Goal: Navigation & Orientation: Find specific page/section

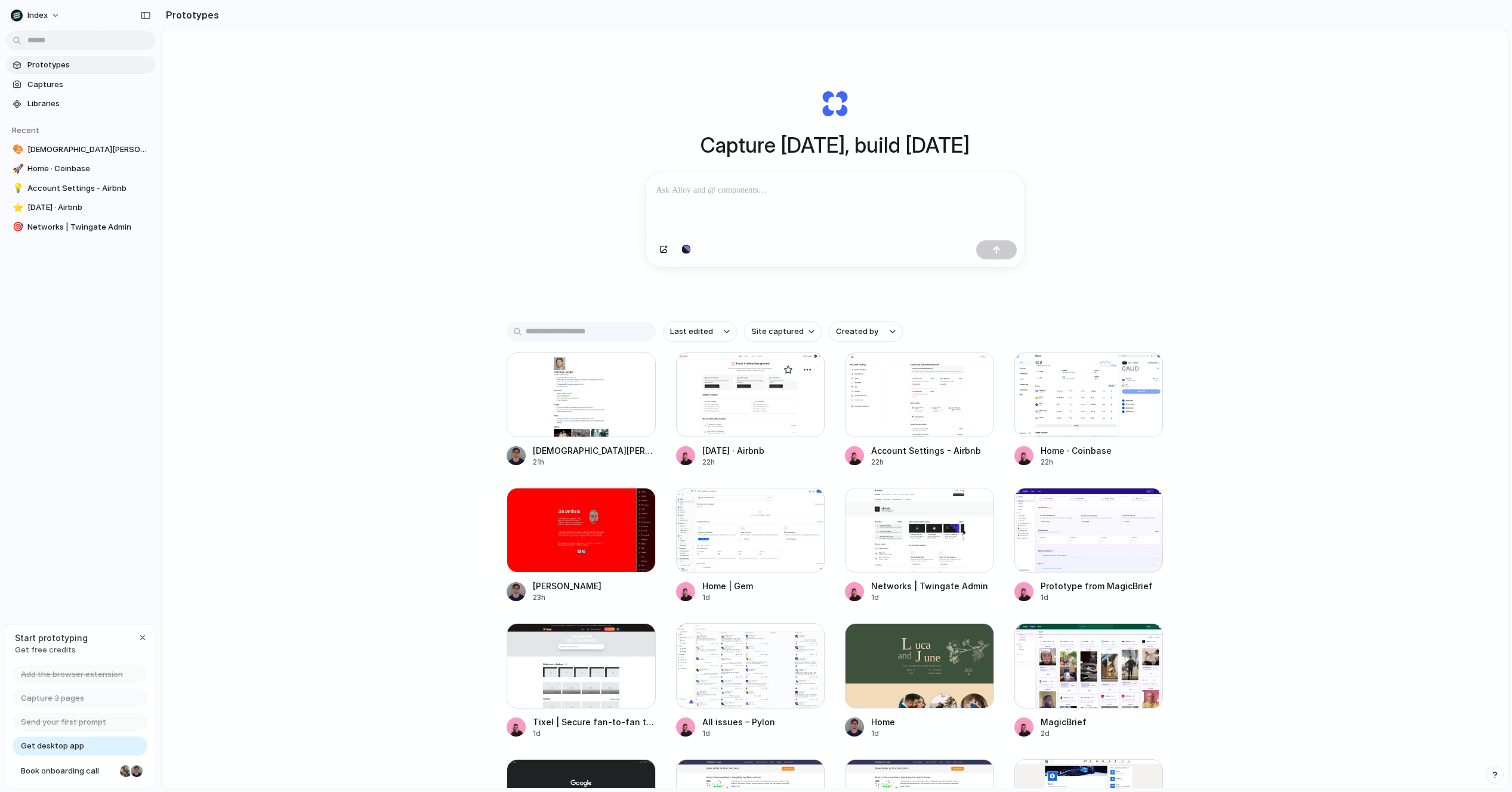
click at [709, 437] on div at bounding box center [750, 395] width 149 height 85
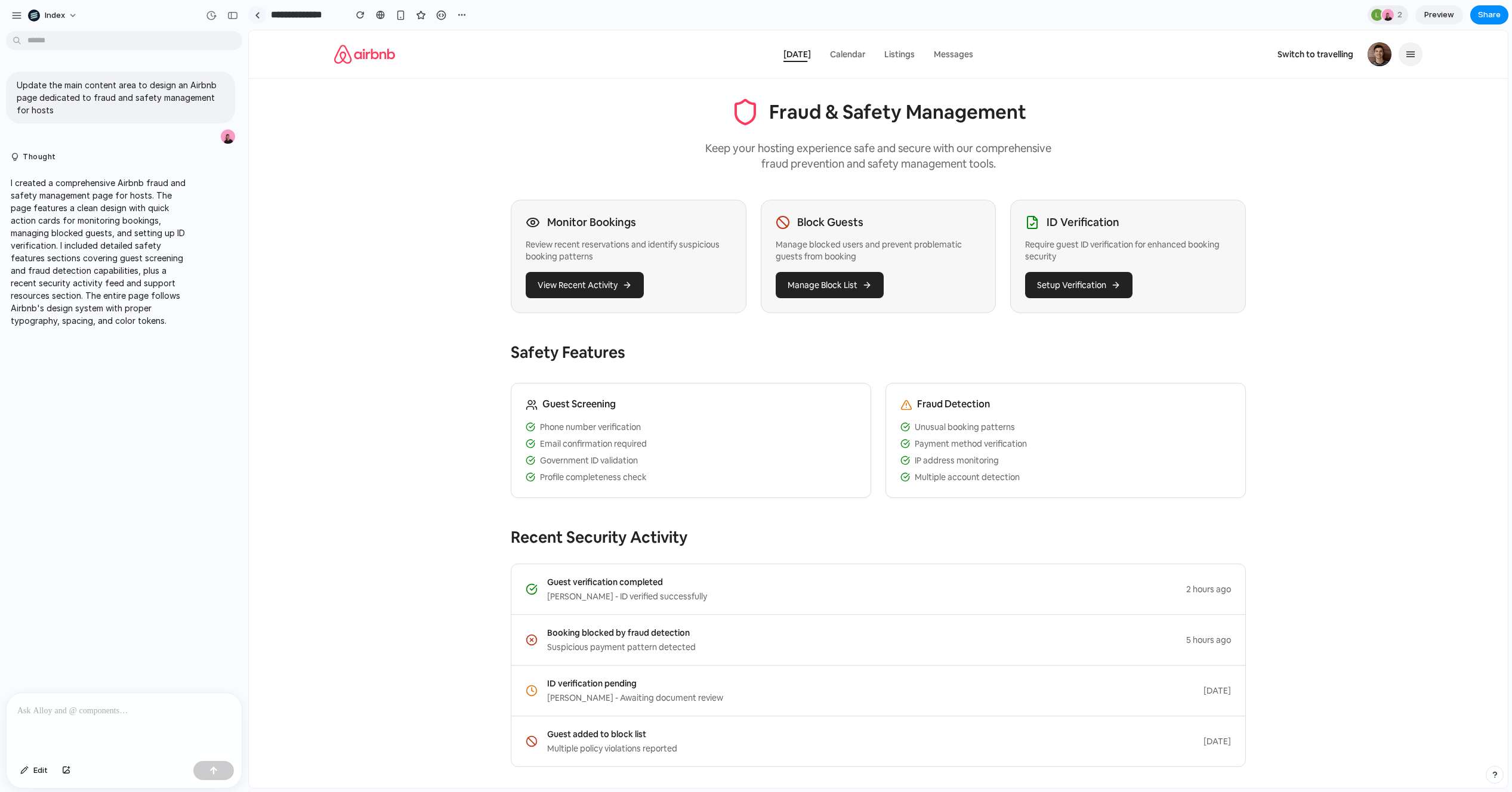
click at [254, 19] on link at bounding box center [257, 15] width 18 height 18
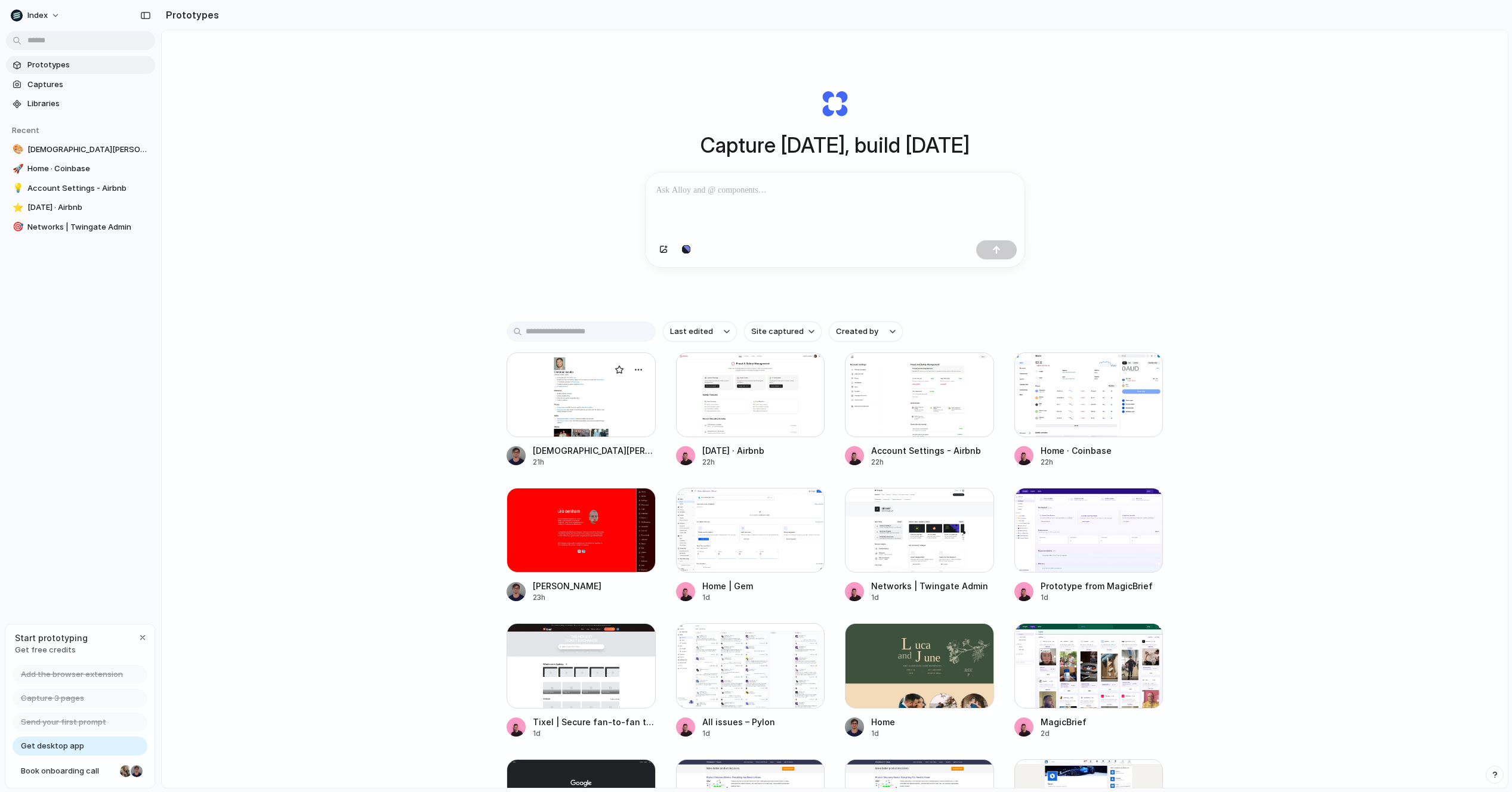
click at [577, 414] on div at bounding box center [581, 395] width 149 height 85
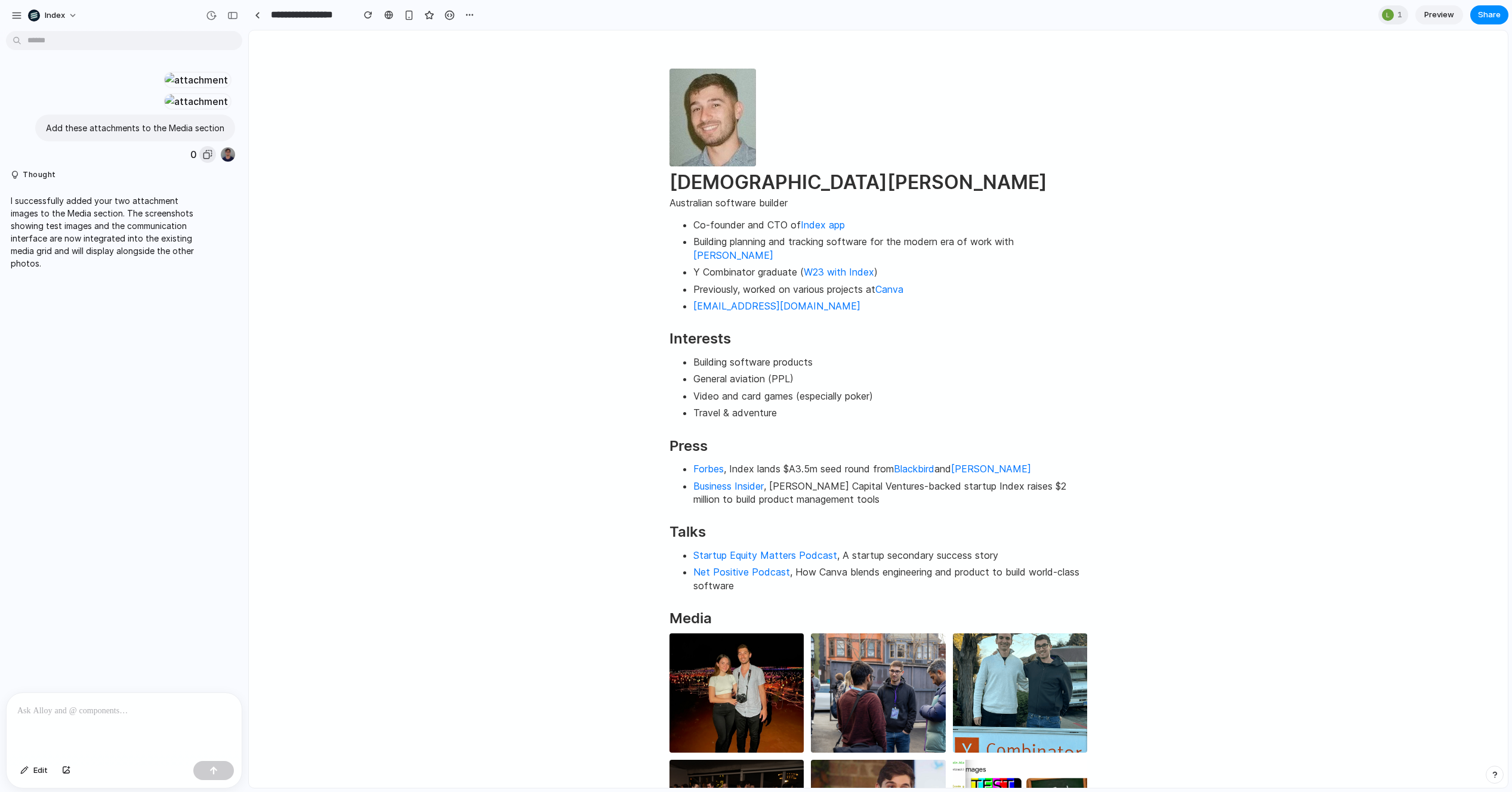
drag, startPoint x: 190, startPoint y: 413, endPoint x: 201, endPoint y: 413, distance: 11.0
click at [199, 163] on div "Add these attachments to the Media section 0" at bounding box center [121, 138] width 229 height 48
click at [191, 163] on div "Add these attachments to the Media section 0" at bounding box center [121, 138] width 229 height 48
drag, startPoint x: 192, startPoint y: 413, endPoint x: 199, endPoint y: 413, distance: 7.0
click at [195, 163] on div "0" at bounding box center [203, 154] width 26 height 17
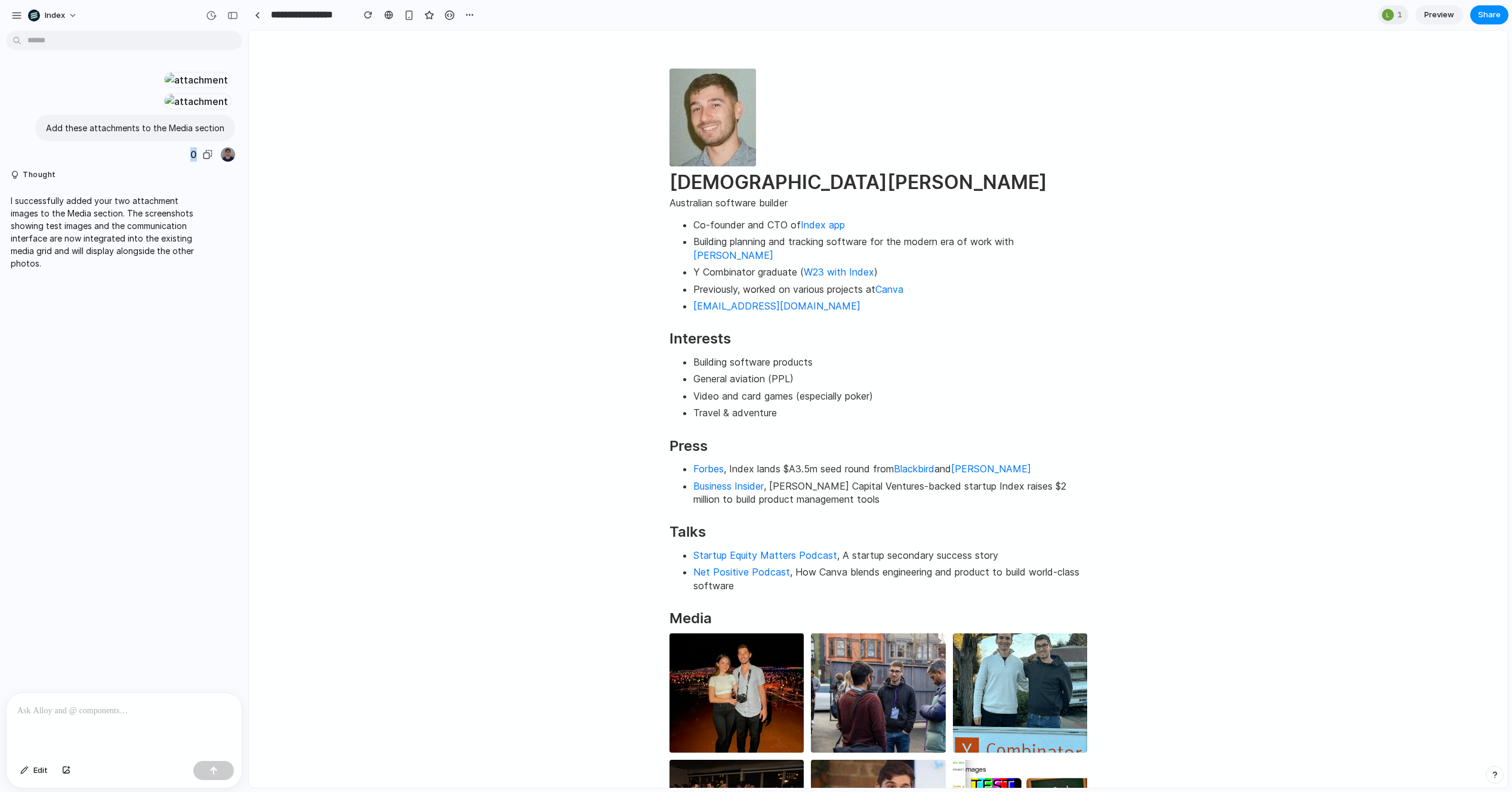
click at [188, 163] on div "Add these attachments to the Media section 0" at bounding box center [121, 138] width 229 height 48
click at [190, 163] on div "Add these attachments to the Media section 0" at bounding box center [121, 138] width 229 height 48
click at [191, 163] on div "Add these attachments to the Media section 0" at bounding box center [121, 138] width 229 height 48
click at [194, 163] on div "0" at bounding box center [203, 154] width 26 height 17
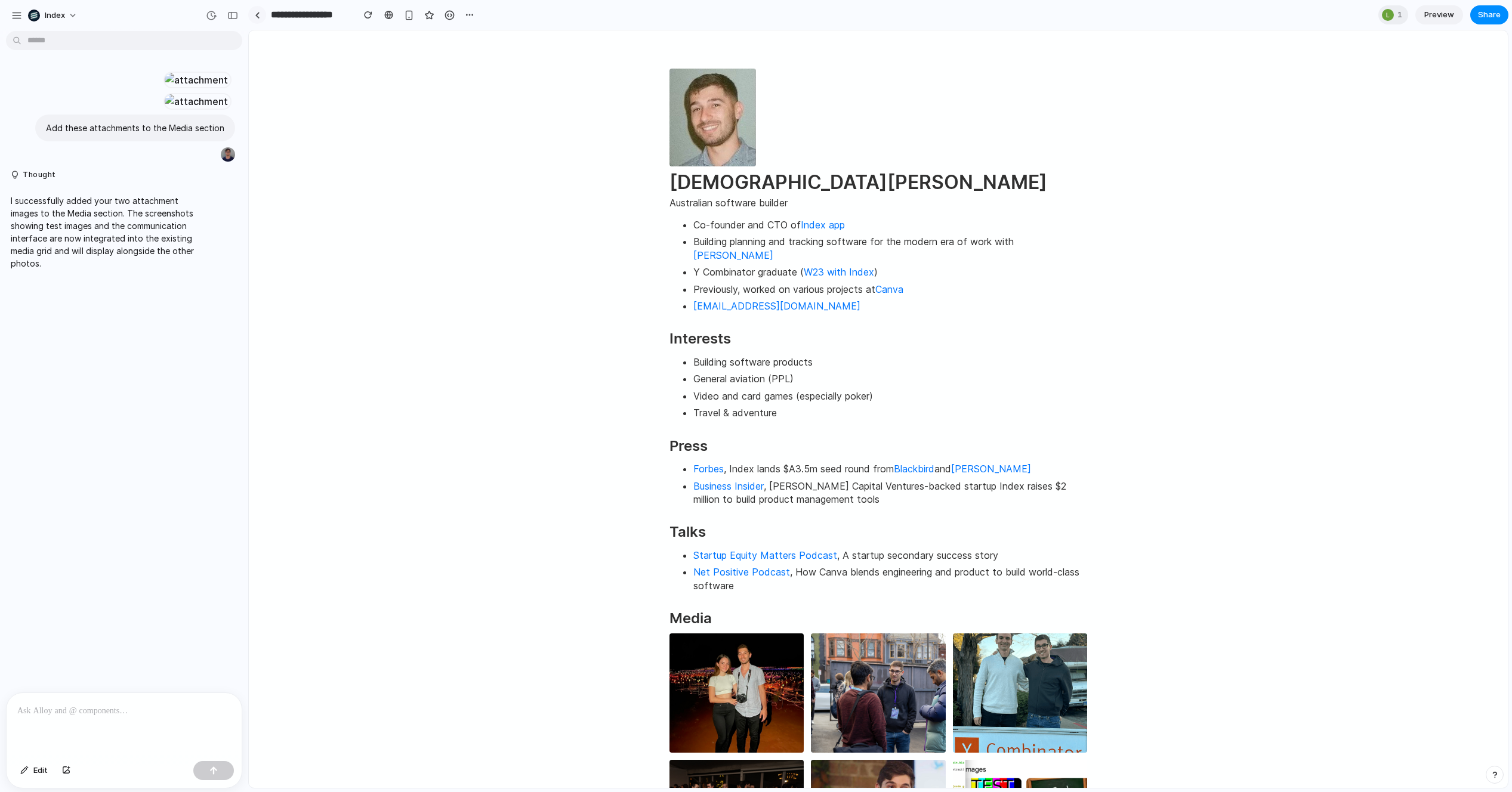
click at [260, 16] on link at bounding box center [257, 15] width 18 height 18
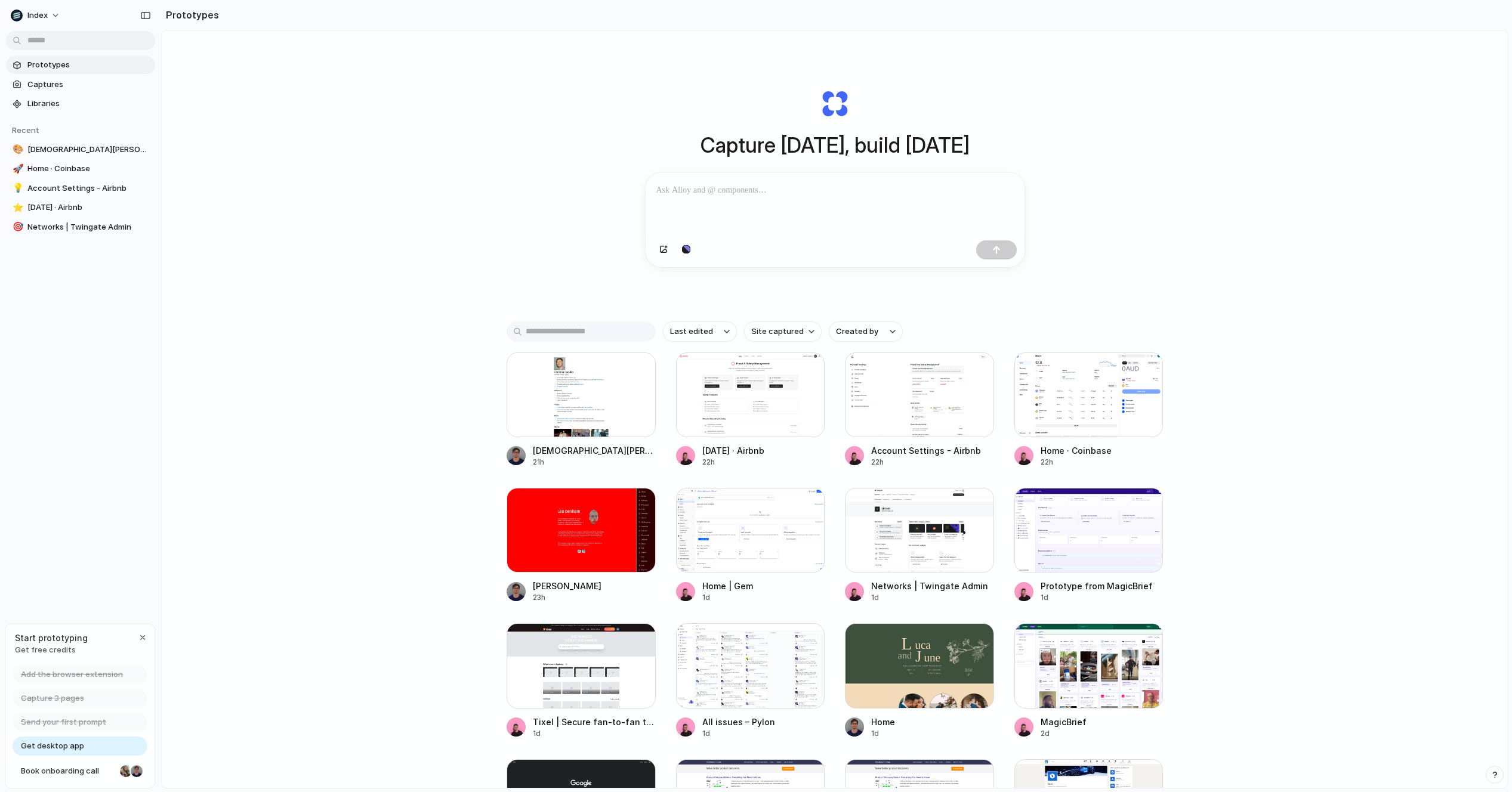
click at [350, 133] on div "Capture [DATE], build [DATE] Clone web app Clone screenshot Start from existing…" at bounding box center [835, 441] width 1346 height 821
click at [350, 121] on div "Capture today, build tomorrow Clone web app Clone screenshot Start from existin…" at bounding box center [835, 441] width 1346 height 821
